Goal: Task Accomplishment & Management: Use online tool/utility

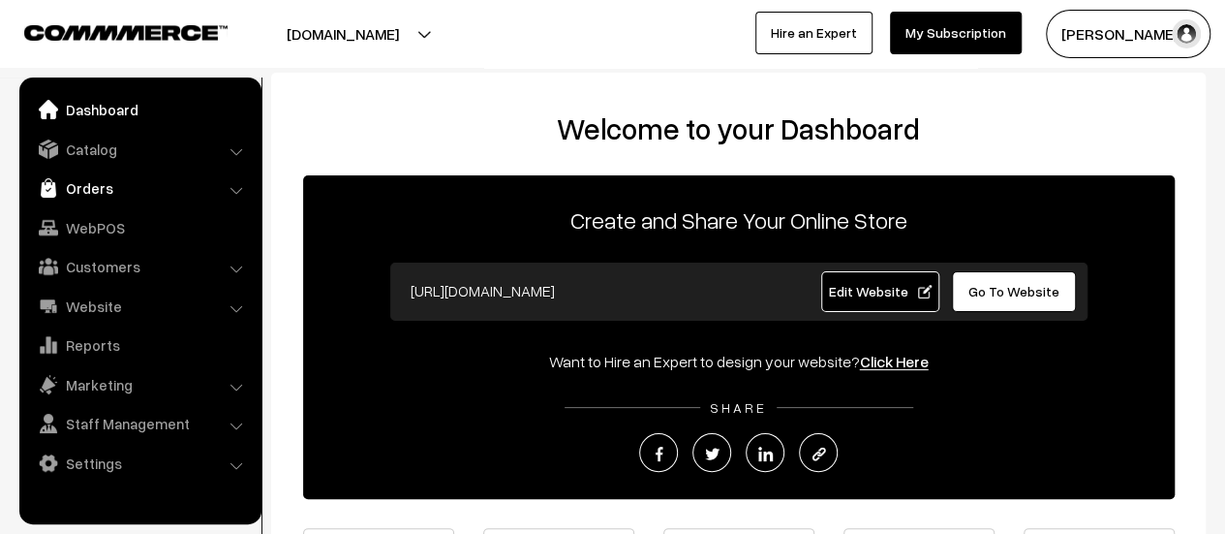
drag, startPoint x: 0, startPoint y: 0, endPoint x: 74, endPoint y: 185, distance: 199.0
click at [74, 185] on link "Orders" at bounding box center [139, 187] width 230 height 35
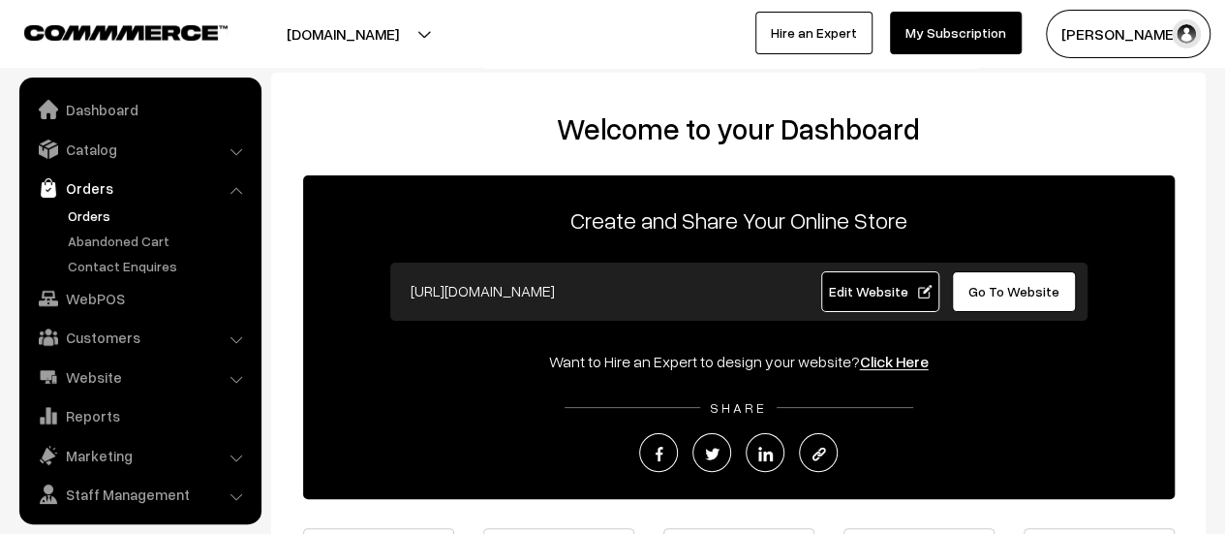
click at [82, 208] on link "Orders" at bounding box center [159, 215] width 192 height 20
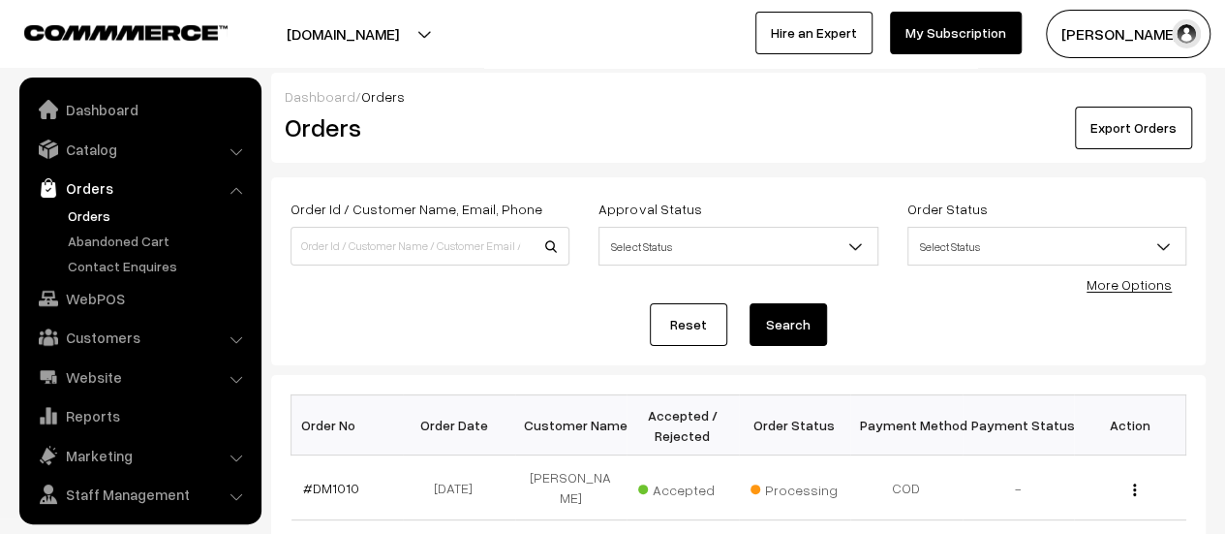
scroll to position [45, 0]
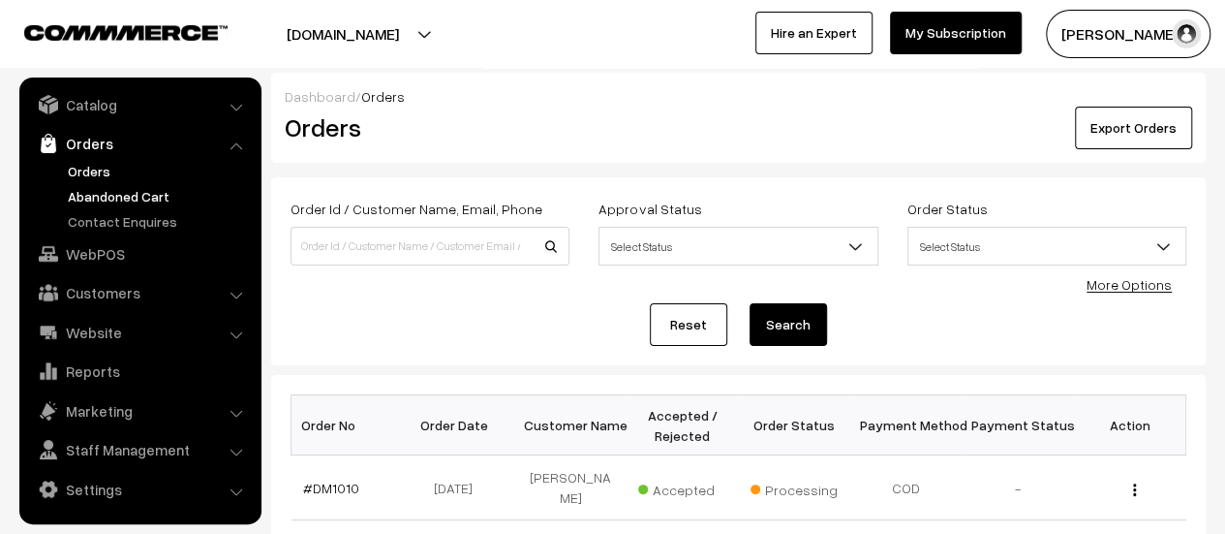
click at [95, 191] on link "Abandoned Cart" at bounding box center [159, 196] width 192 height 20
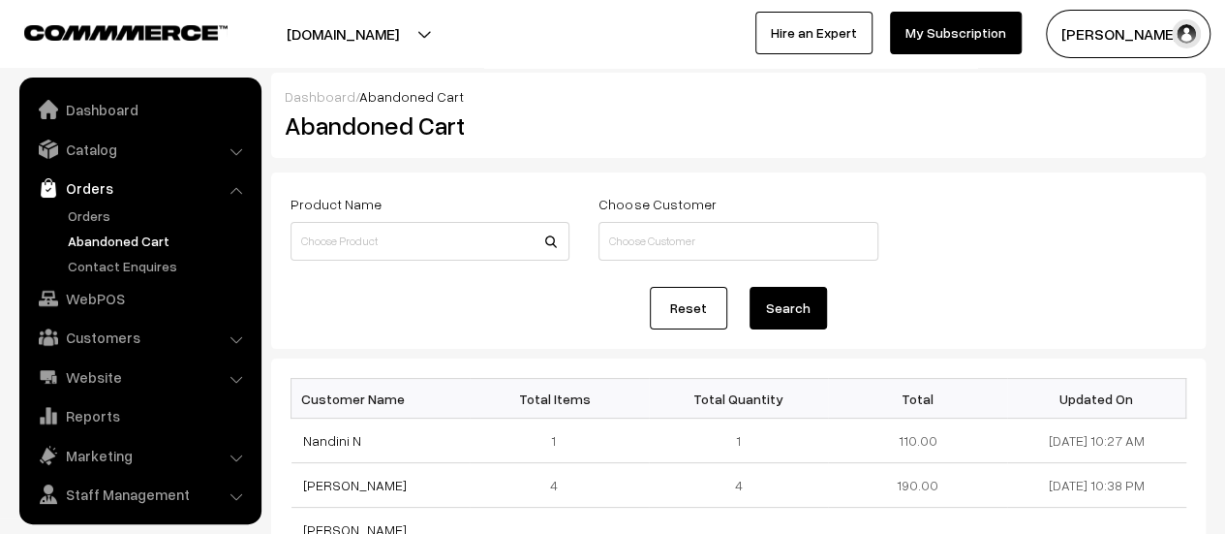
scroll to position [45, 0]
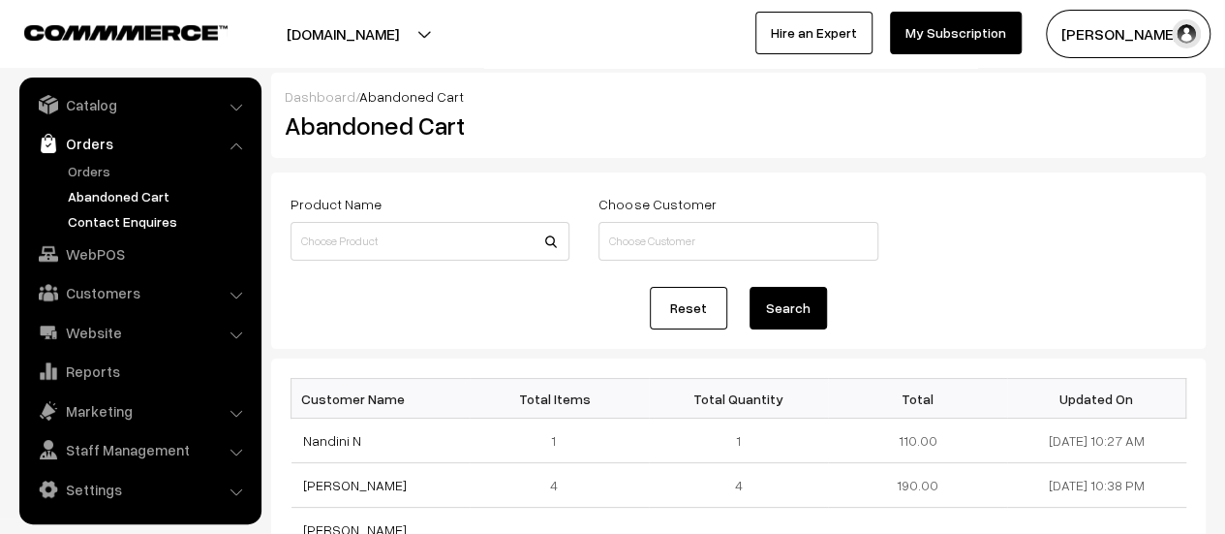
click at [132, 220] on link "Contact Enquires" at bounding box center [159, 221] width 192 height 20
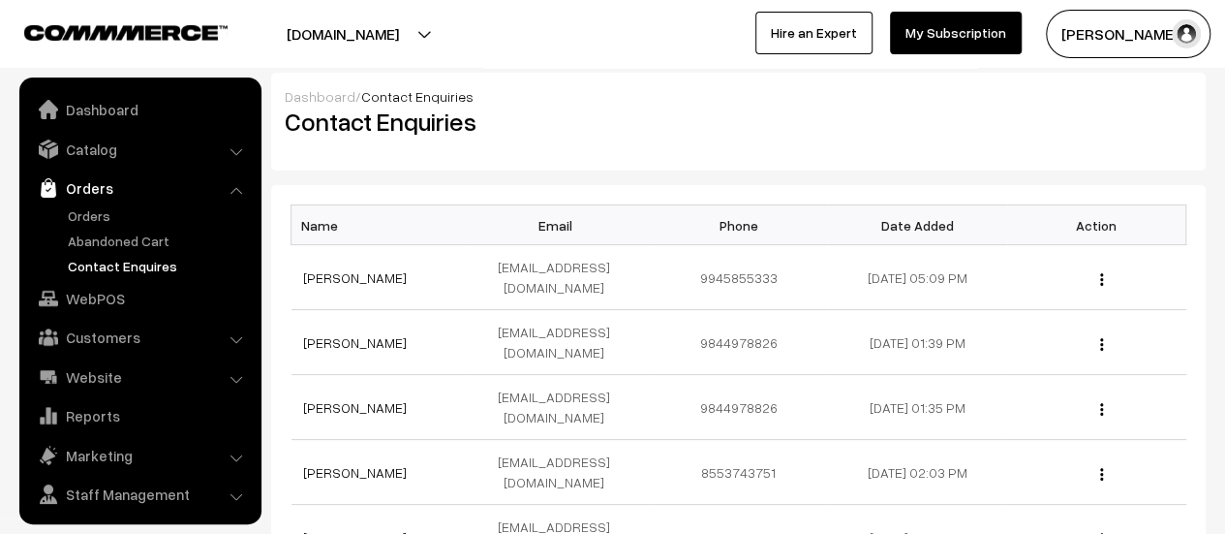
scroll to position [45, 0]
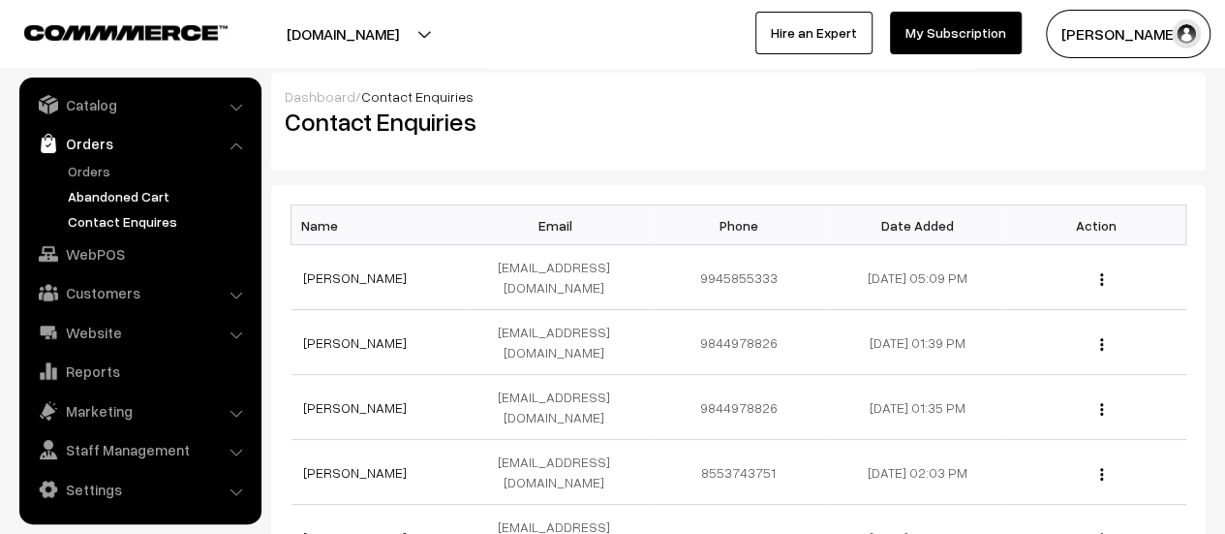
click at [118, 190] on link "Abandoned Cart" at bounding box center [159, 196] width 192 height 20
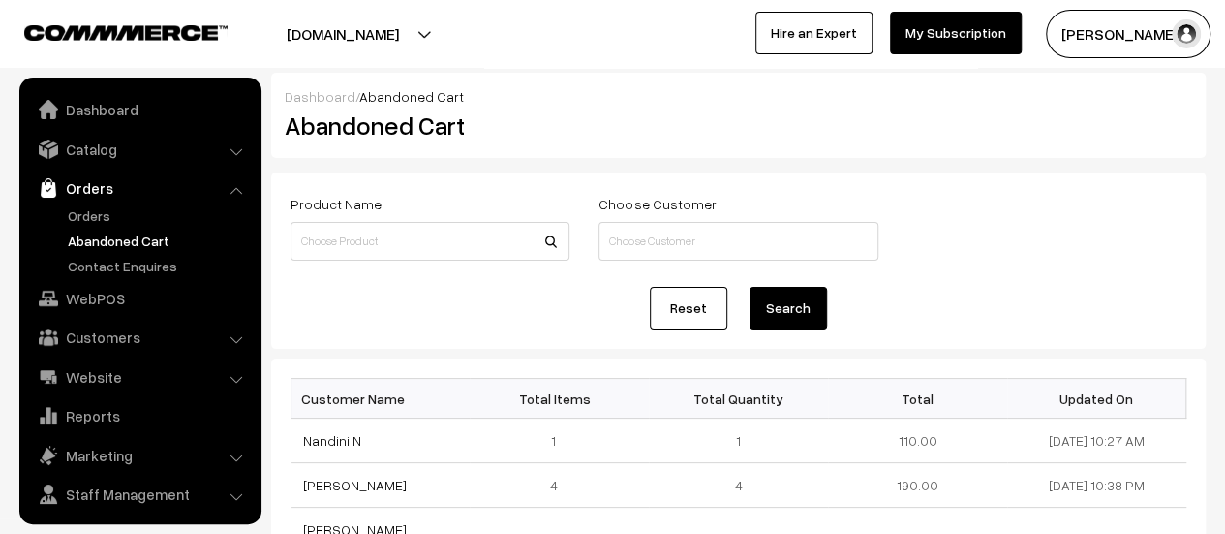
scroll to position [45, 0]
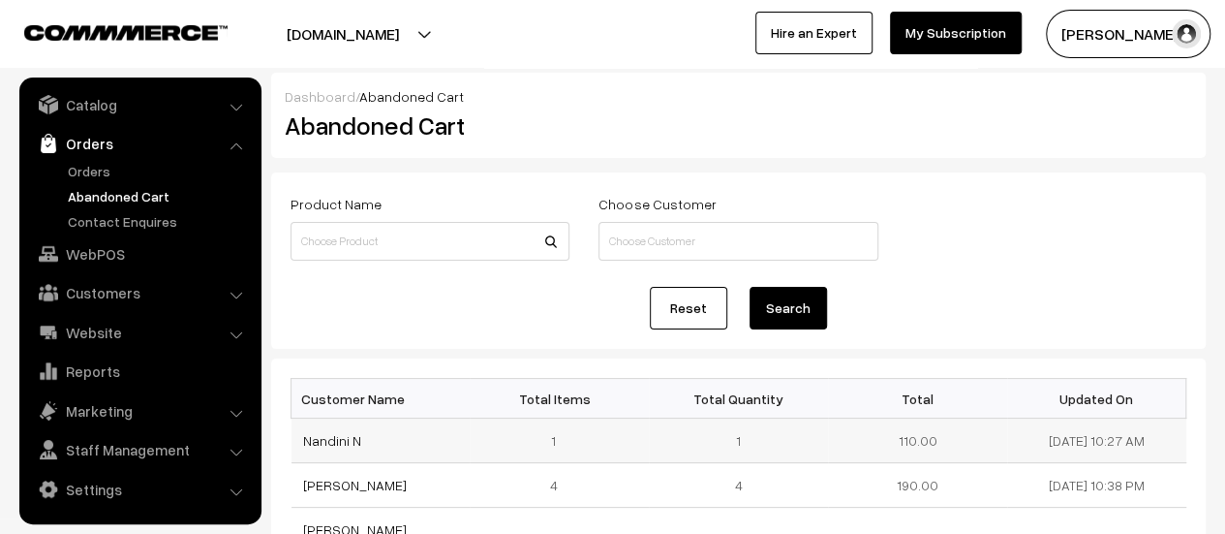
drag, startPoint x: 360, startPoint y: 439, endPoint x: 301, endPoint y: 442, distance: 59.2
click at [301, 442] on td "Nandini N" at bounding box center [380, 440] width 179 height 45
copy link "Nandini N"
click at [318, 438] on link "Nandini N" at bounding box center [332, 440] width 58 height 16
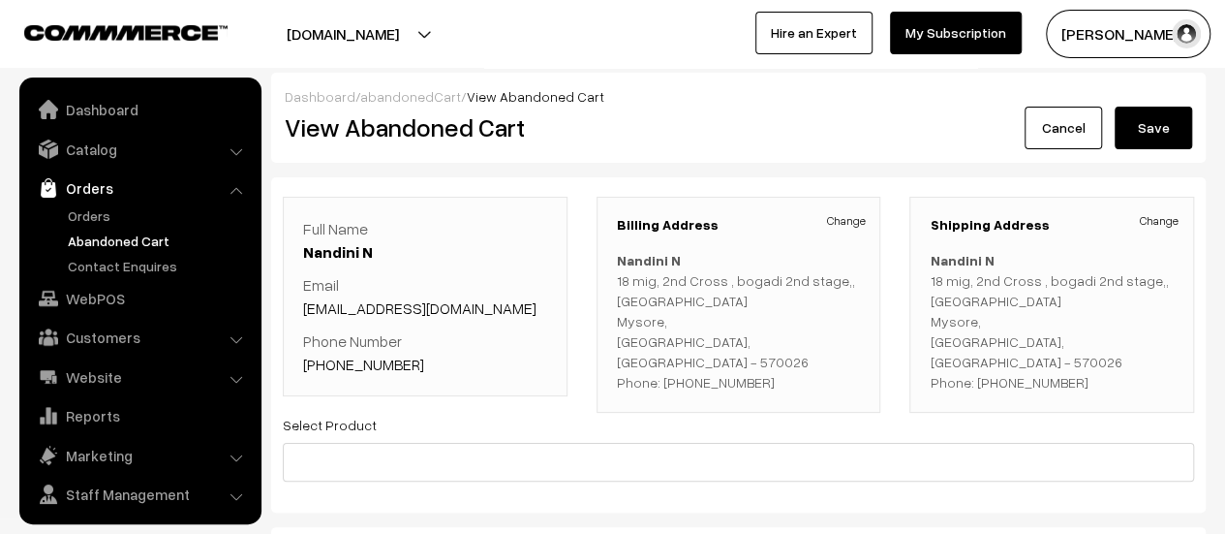
scroll to position [45, 0]
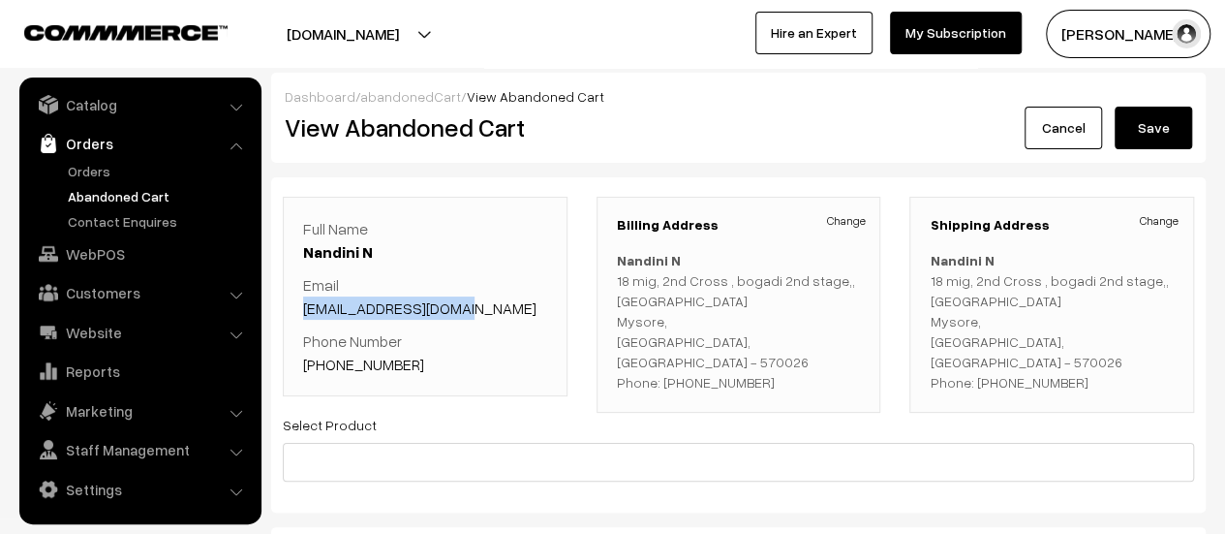
drag, startPoint x: 476, startPoint y: 299, endPoint x: 300, endPoint y: 315, distance: 176.9
click at [300, 315] on div "Full Name Nandini N Email nandinin566@gmail.com Phone Number +91 8217372532" at bounding box center [425, 296] width 285 height 199
copy link "nandinin566@gmail.com"
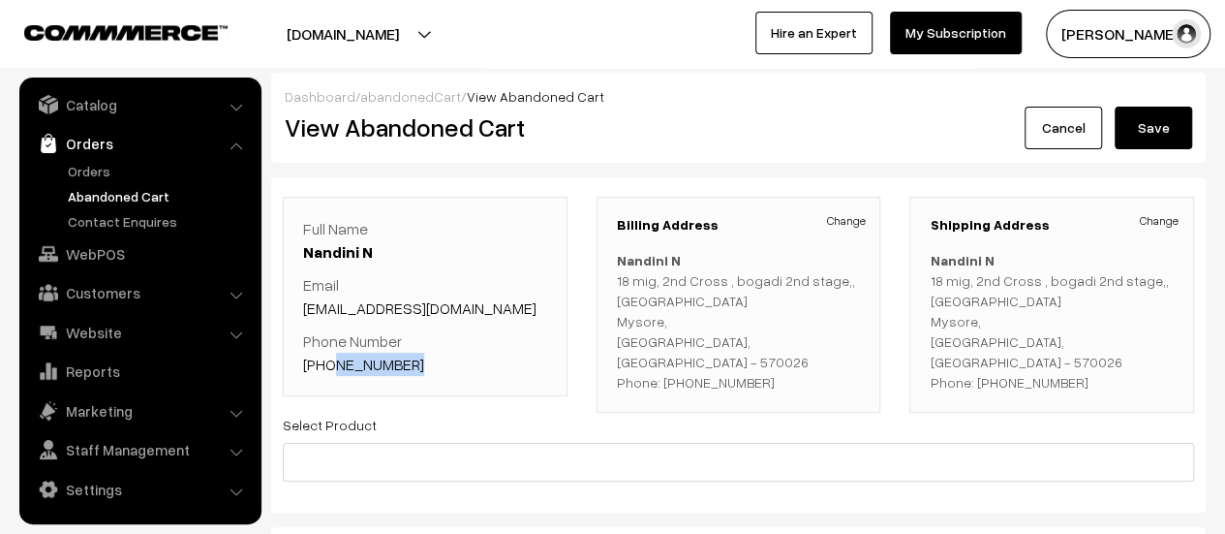
drag, startPoint x: 409, startPoint y: 359, endPoint x: 326, endPoint y: 381, distance: 85.0
click at [326, 381] on div "Full Name Nandini N Email nandinin566@gmail.com Phone Number +91 8217372532" at bounding box center [425, 296] width 285 height 199
copy link "8217372532"
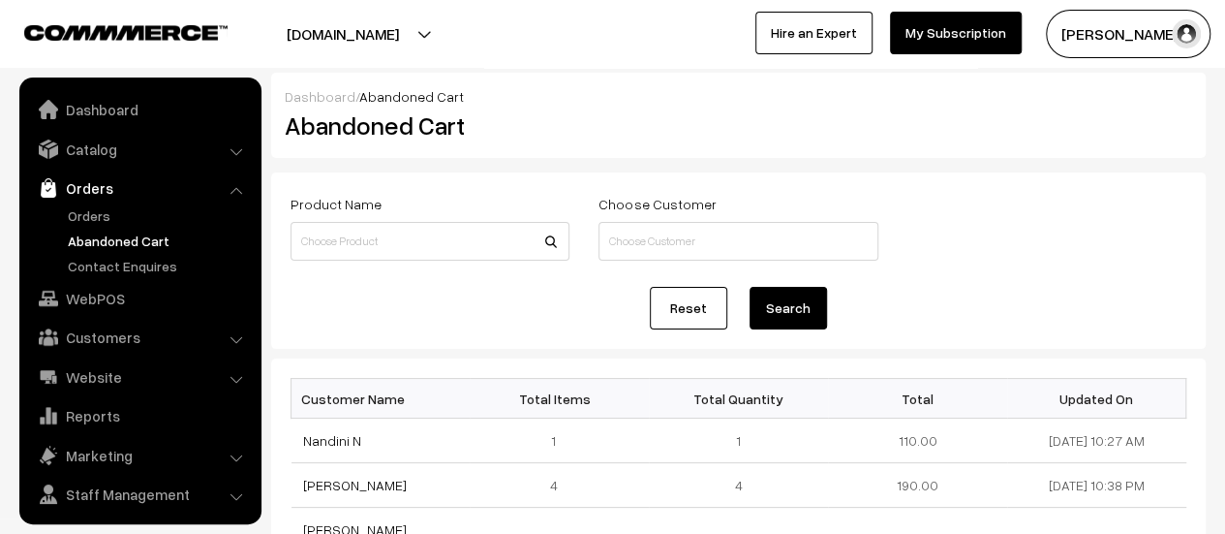
scroll to position [45, 0]
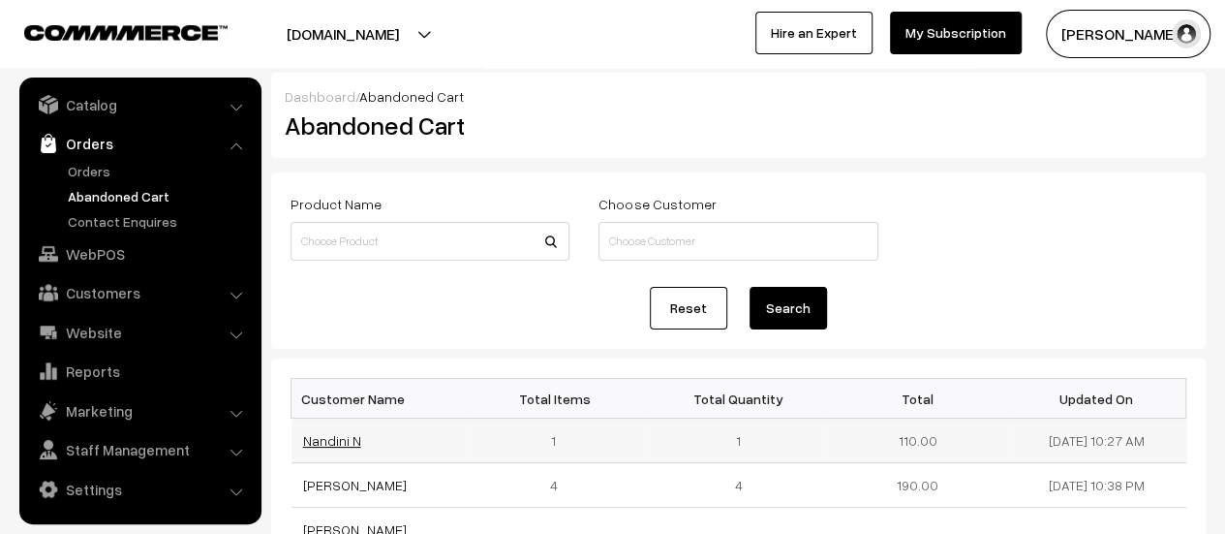
click at [327, 436] on link "Nandini N" at bounding box center [332, 440] width 58 height 16
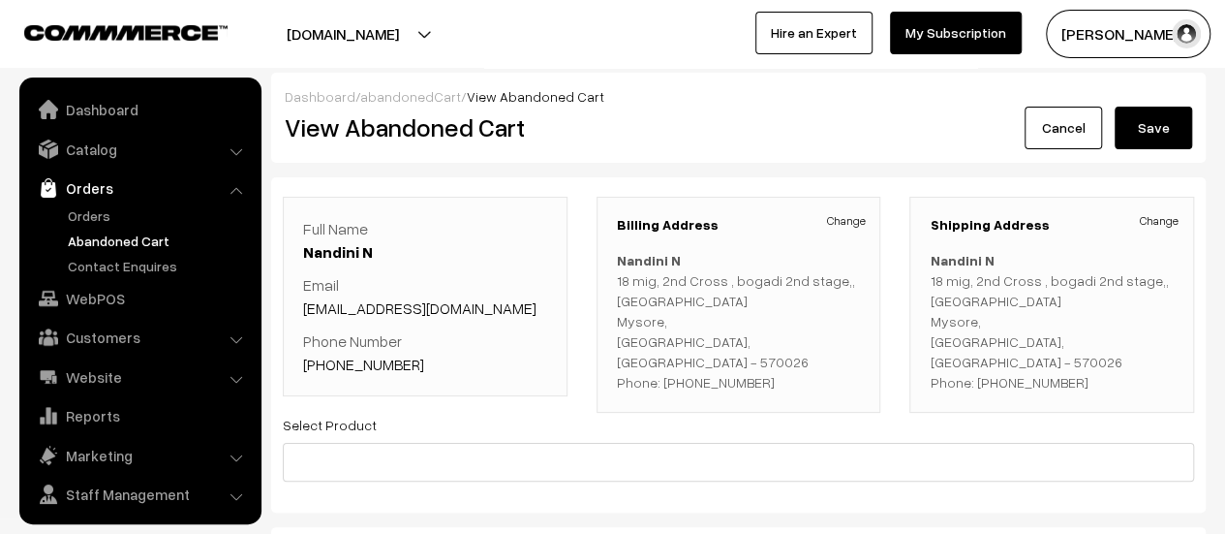
scroll to position [45, 0]
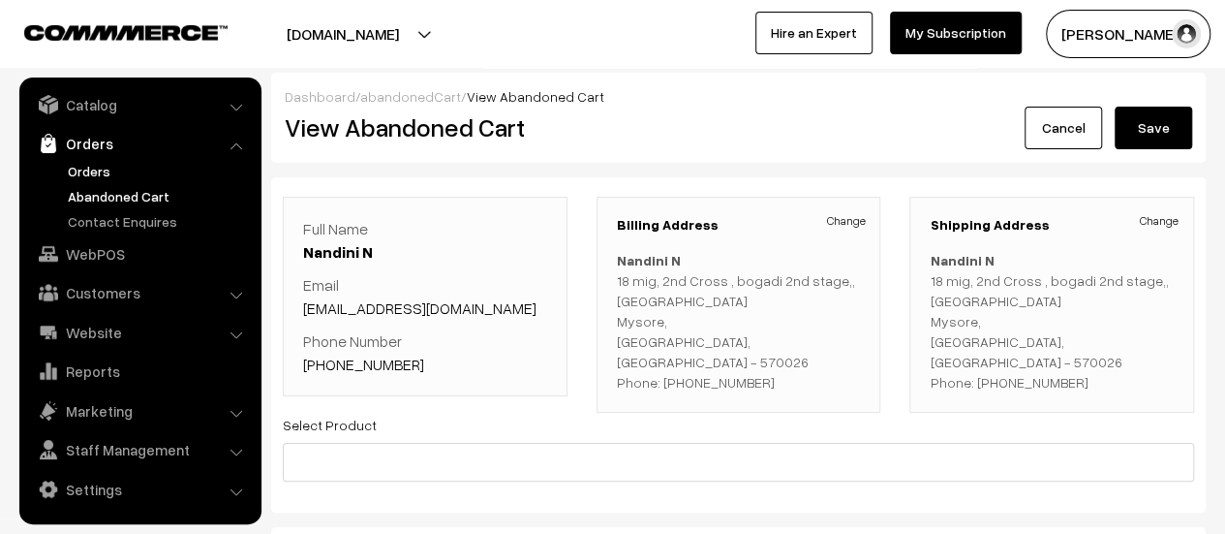
click at [85, 166] on link "Orders" at bounding box center [159, 171] width 192 height 20
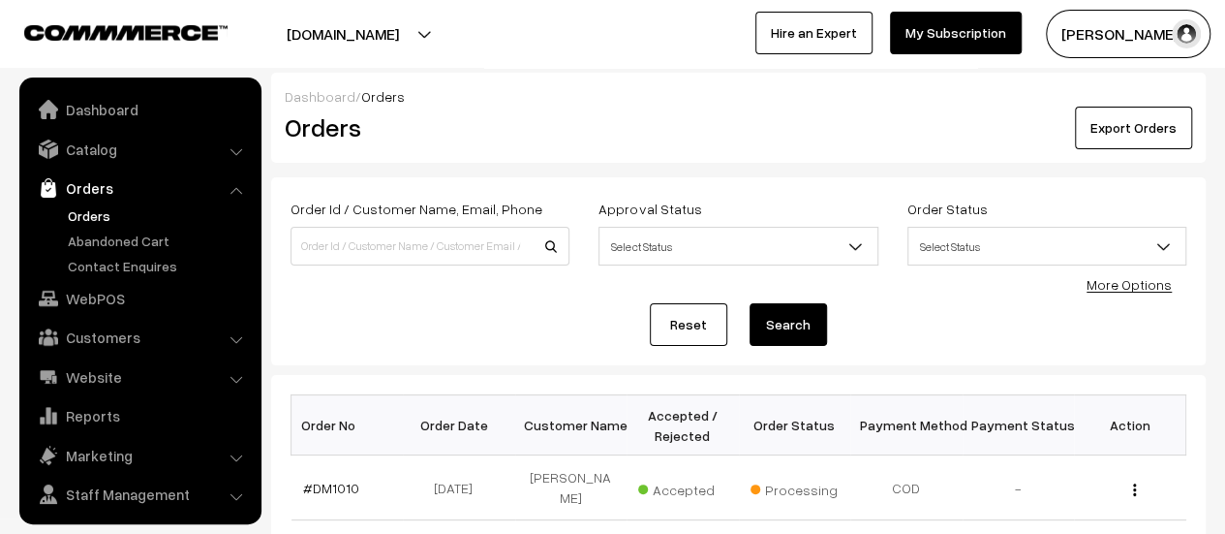
scroll to position [45, 0]
